Goal: Transaction & Acquisition: Purchase product/service

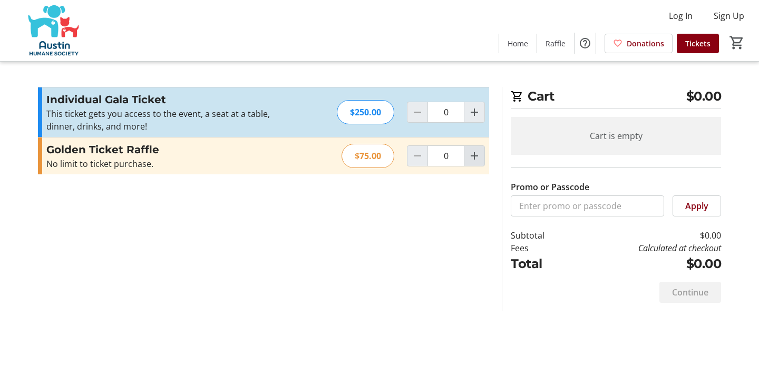
click at [476, 154] on mat-icon "Increment by one" at bounding box center [474, 156] width 13 height 13
type input "1"
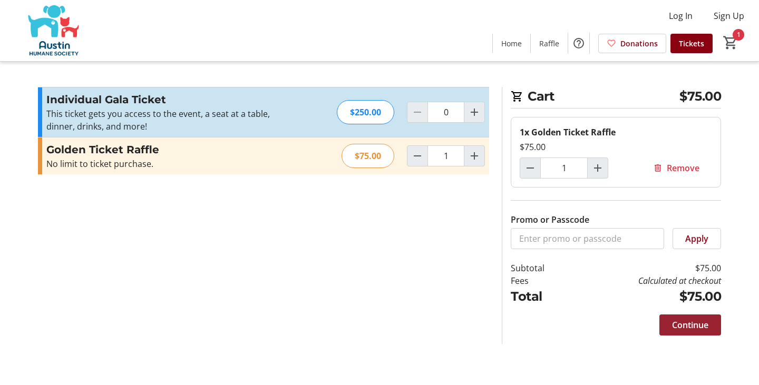
click at [701, 322] on span "Continue" at bounding box center [690, 325] width 36 height 13
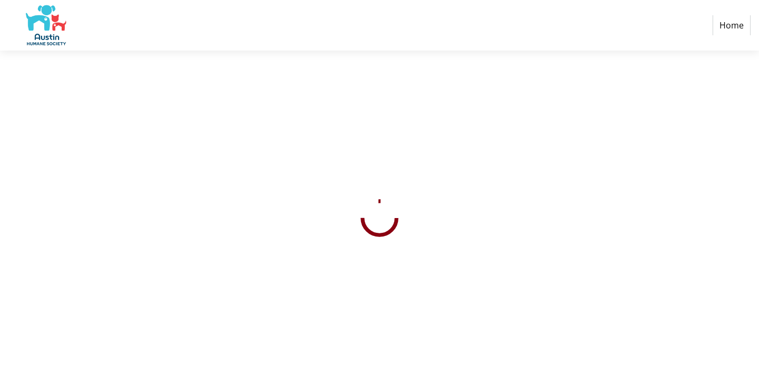
select select "US"
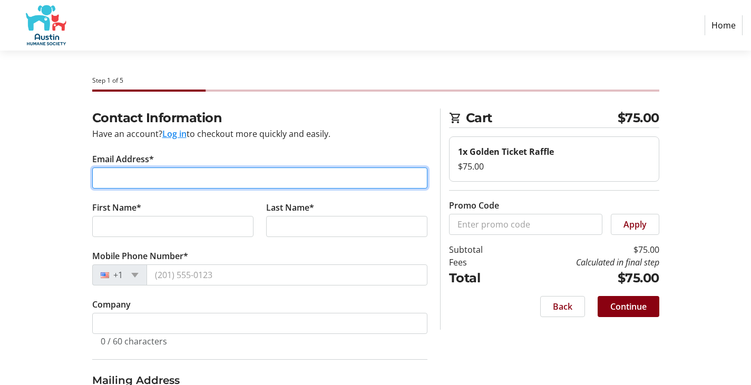
click at [300, 178] on input "Email Address*" at bounding box center [259, 178] width 335 height 21
type input "[EMAIL_ADDRESS][DOMAIN_NAME]"
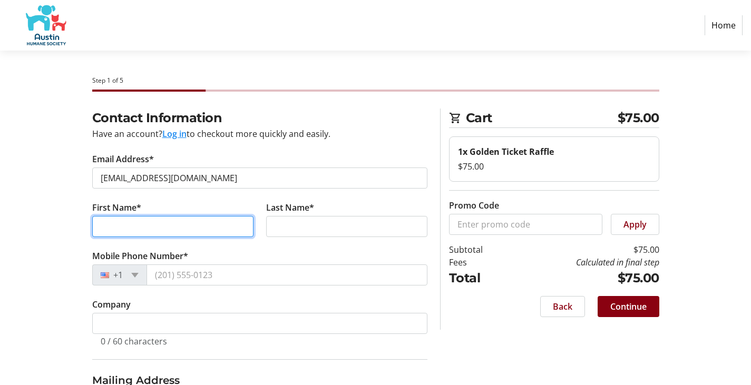
type input "Golf"
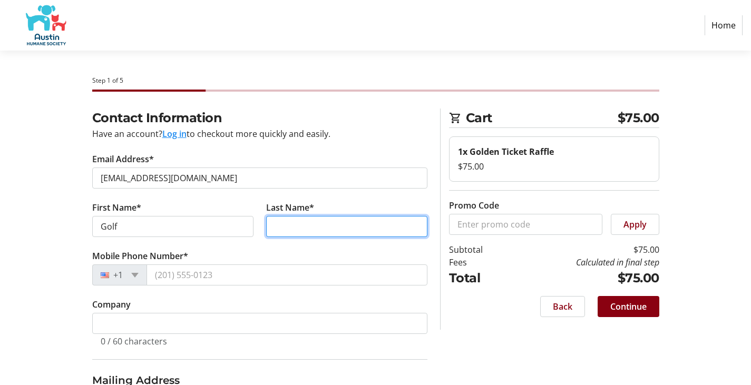
type input "Glangchai"
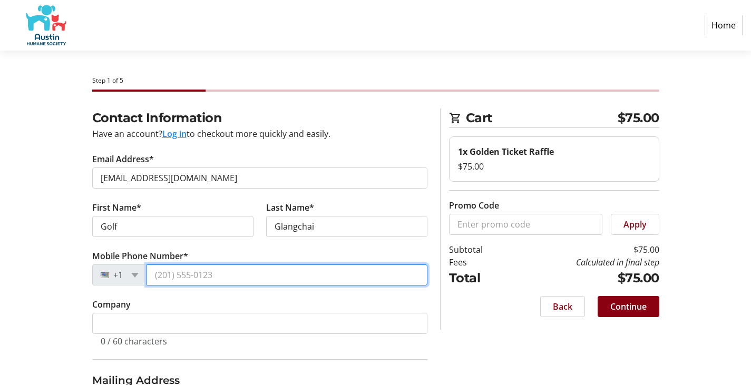
type input "[PHONE_NUMBER]"
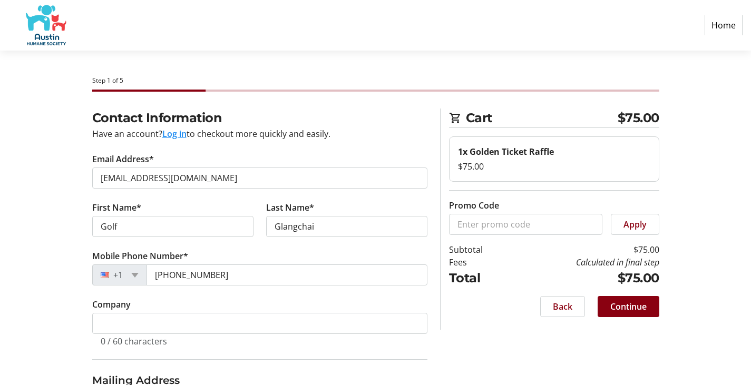
type input "[STREET_ADDRESS][PERSON_NAME]"
type input "Austin"
select select "[GEOGRAPHIC_DATA]"
type input "78757"
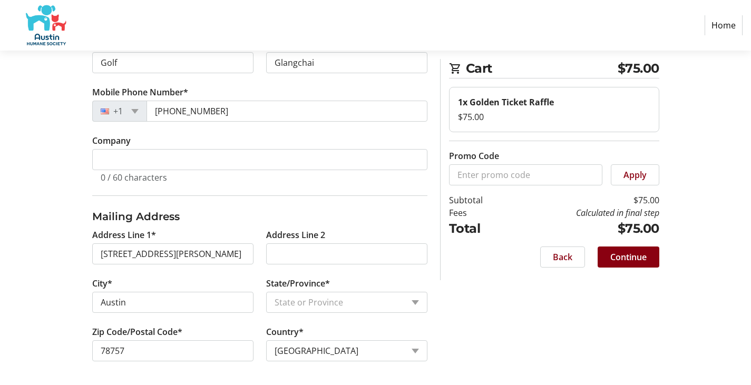
scroll to position [165, 0]
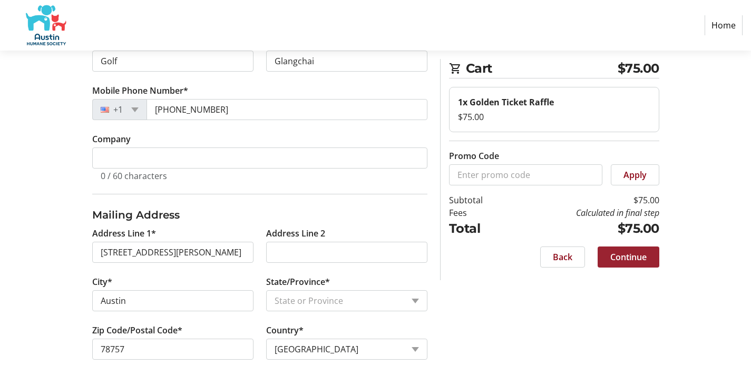
click at [632, 253] on span "Continue" at bounding box center [628, 257] width 36 height 13
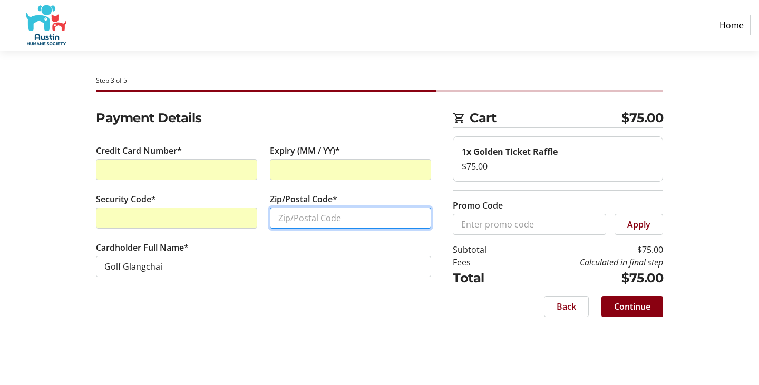
click at [277, 213] on input "Zip/Postal Code*" at bounding box center [350, 218] width 161 height 21
type input "78757"
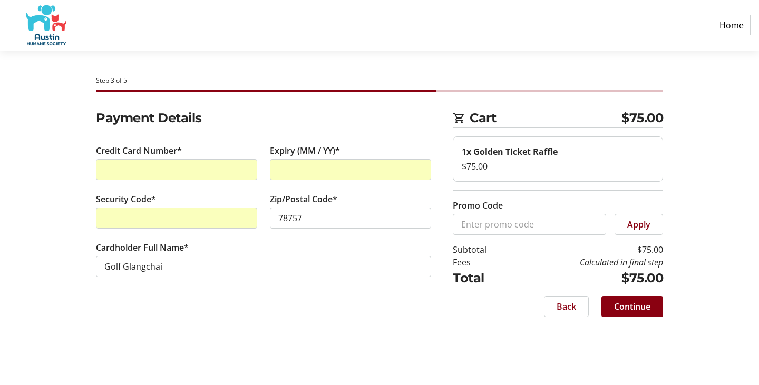
click at [224, 313] on div "Payment Details Credit Card Number* Expiry (MM / YY)* Security Code* Zip/Postal…" at bounding box center [264, 219] width 348 height 221
click at [651, 299] on span at bounding box center [632, 306] width 62 height 25
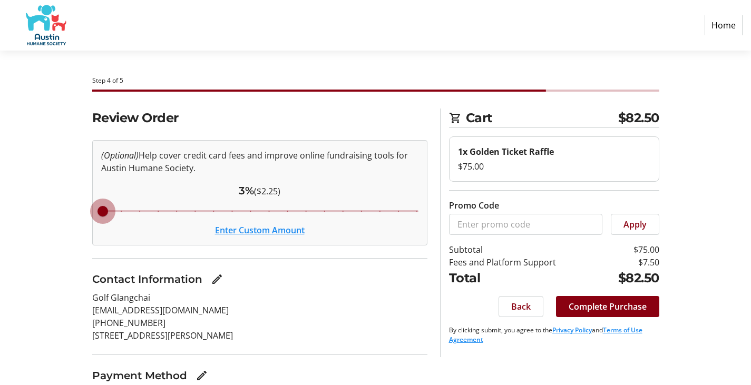
drag, startPoint x: 231, startPoint y: 214, endPoint x: 95, endPoint y: 224, distance: 136.8
click at [95, 223] on input "Cover fees percentage" at bounding box center [259, 211] width 339 height 23
drag, startPoint x: 101, startPoint y: 216, endPoint x: 73, endPoint y: 215, distance: 27.9
click at [90, 215] on input "Cover fees percentage" at bounding box center [259, 211] width 339 height 23
drag, startPoint x: 103, startPoint y: 209, endPoint x: 196, endPoint y: 203, distance: 93.4
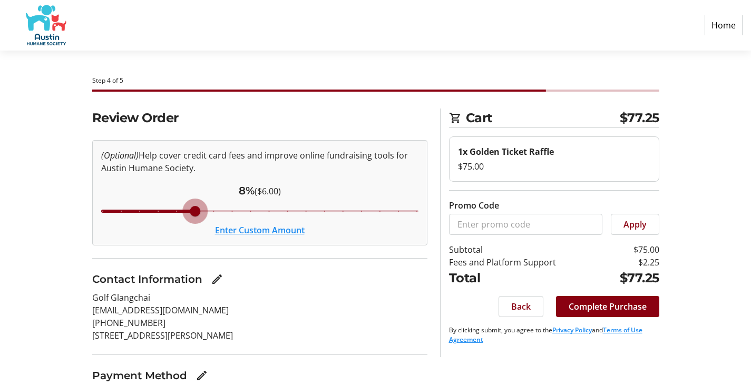
click at [196, 203] on input "Cover fees percentage" at bounding box center [259, 211] width 339 height 23
drag, startPoint x: 196, startPoint y: 203, endPoint x: 72, endPoint y: 213, distance: 124.7
type input "3"
click at [90, 213] on input "Cover fees percentage" at bounding box center [259, 211] width 339 height 23
click at [277, 229] on button "Enter Custom Amount" at bounding box center [260, 230] width 90 height 13
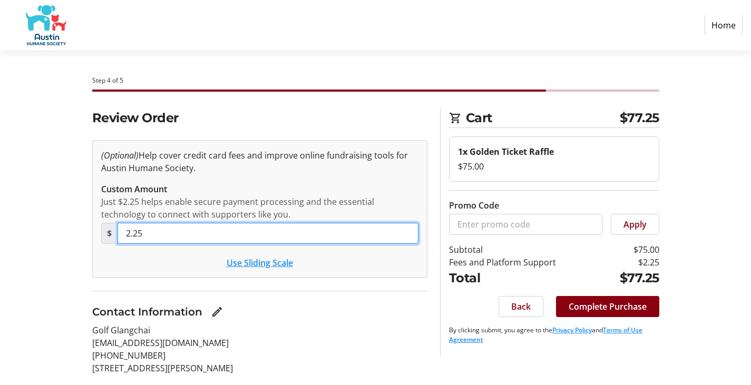
drag, startPoint x: 226, startPoint y: 228, endPoint x: 95, endPoint y: 228, distance: 130.6
click at [95, 228] on tr-checkout-tip-editor-ui "(Optional) Help cover credit card fees and improve online fundraising tools for…" at bounding box center [259, 209] width 335 height 138
type input "0"
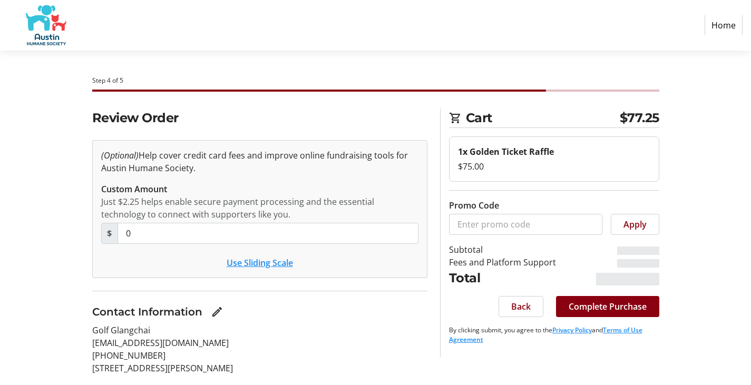
click at [158, 268] on div "Use Sliding Scale" at bounding box center [259, 263] width 317 height 13
click at [376, 294] on section "Review Order (Optional) Help cover credit card fees and improve online fundrais…" at bounding box center [259, 298] width 335 height 379
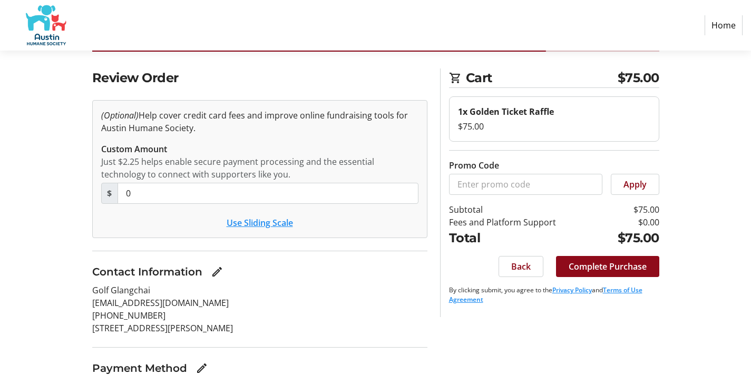
scroll to position [53, 0]
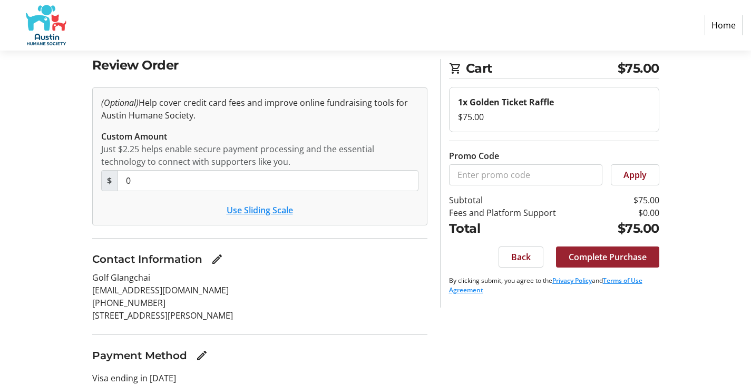
click at [622, 259] on span "Complete Purchase" at bounding box center [607, 257] width 78 height 13
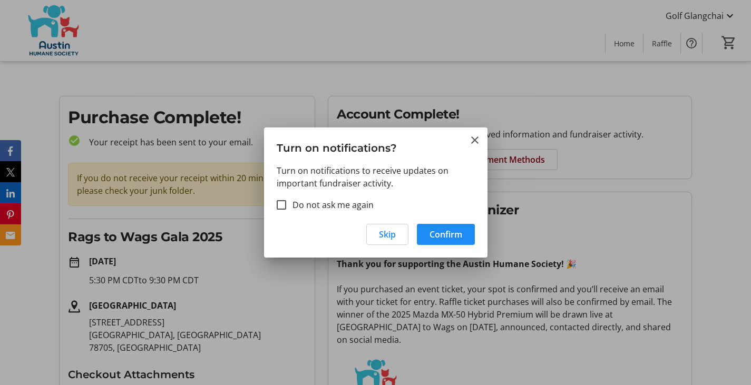
drag, startPoint x: 391, startPoint y: 237, endPoint x: 279, endPoint y: 228, distance: 112.6
click at [277, 232] on div "Skip Confirm" at bounding box center [375, 238] width 223 height 40
click at [288, 208] on div at bounding box center [281, 204] width 25 height 25
checkbox input "true"
click at [379, 237] on span "Skip" at bounding box center [387, 234] width 17 height 13
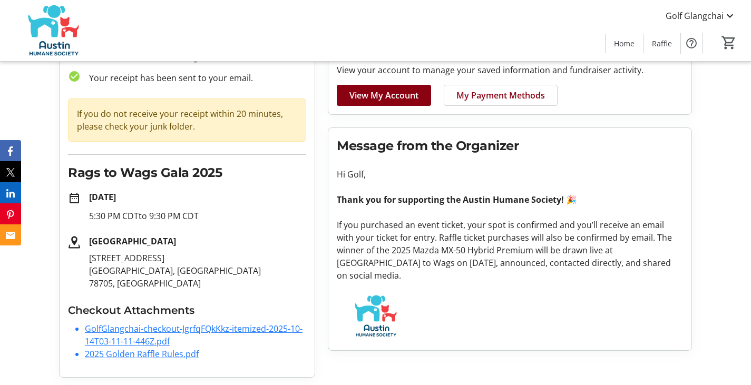
scroll to position [65, 0]
